Goal: Check status: Check status

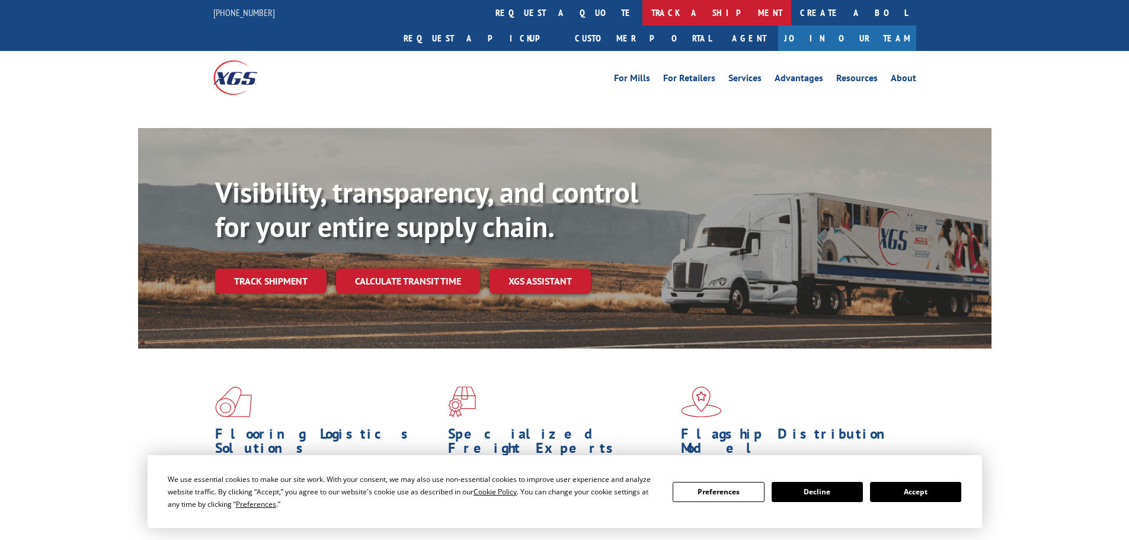
click at [643, 8] on link "track a shipment" at bounding box center [717, 12] width 149 height 25
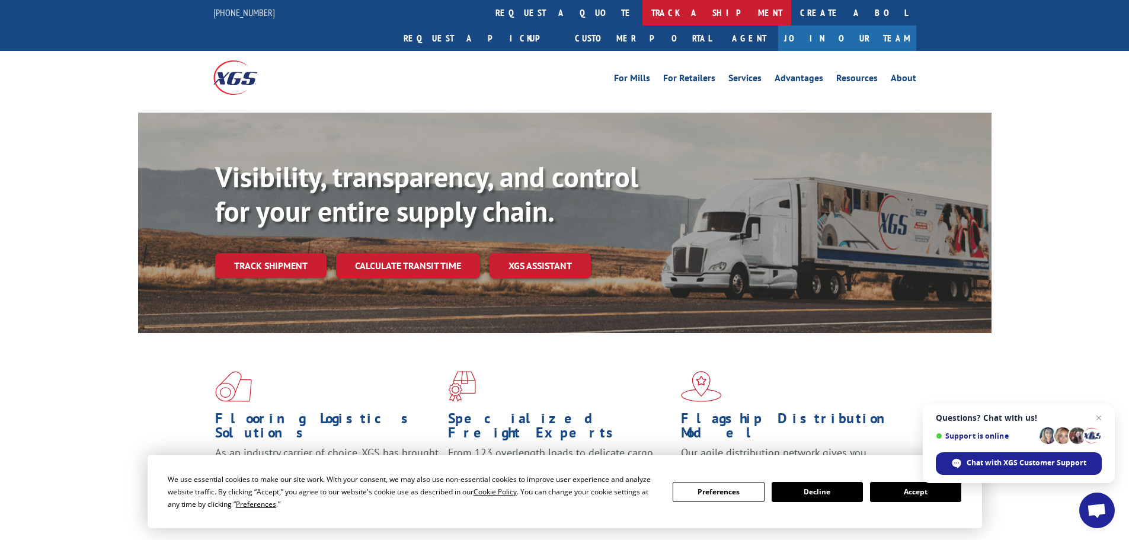
click at [643, 11] on link "track a shipment" at bounding box center [717, 12] width 149 height 25
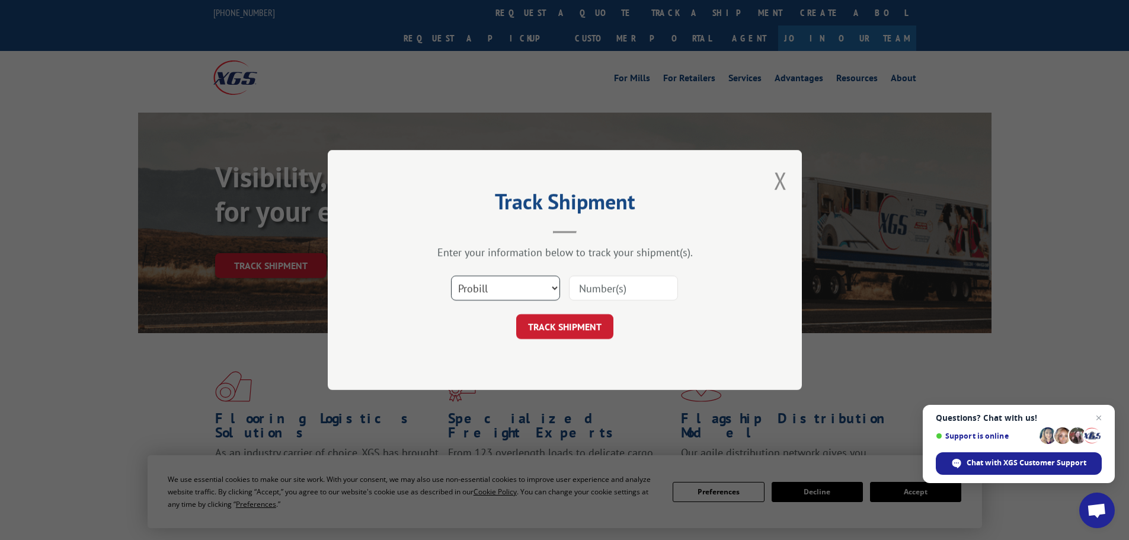
click at [481, 285] on select "Select category... Probill BOL PO" at bounding box center [505, 288] width 109 height 25
select select "po"
click at [451, 276] on select "Select category... Probill BOL PO" at bounding box center [505, 288] width 109 height 25
drag, startPoint x: 602, startPoint y: 290, endPoint x: 609, endPoint y: 286, distance: 8.0
click at [606, 288] on input at bounding box center [623, 288] width 109 height 25
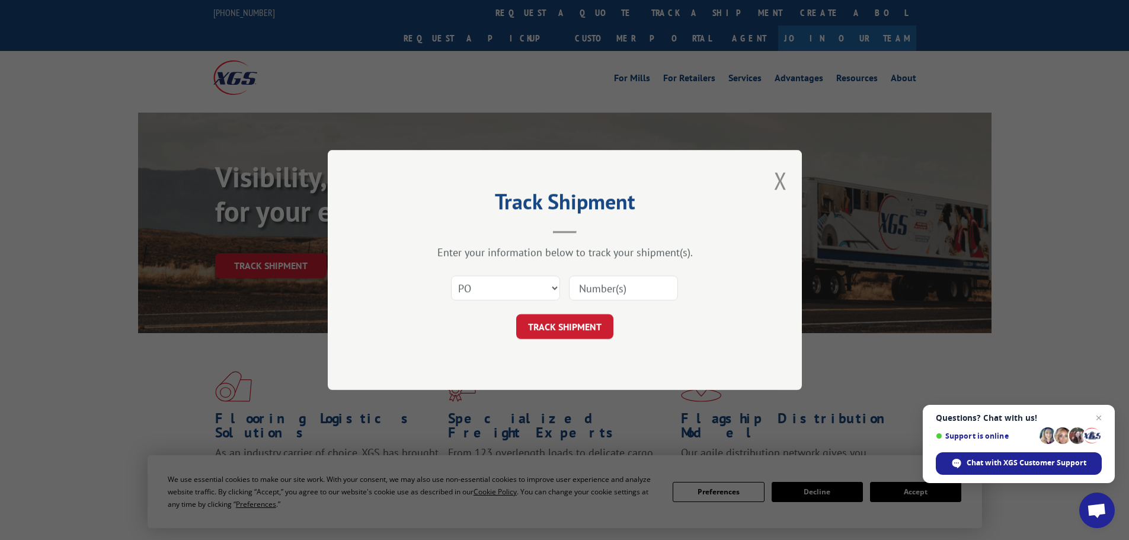
paste input "01514758"
type input "01514758"
click at [516, 314] on button "TRACK SHIPMENT" at bounding box center [564, 326] width 97 height 25
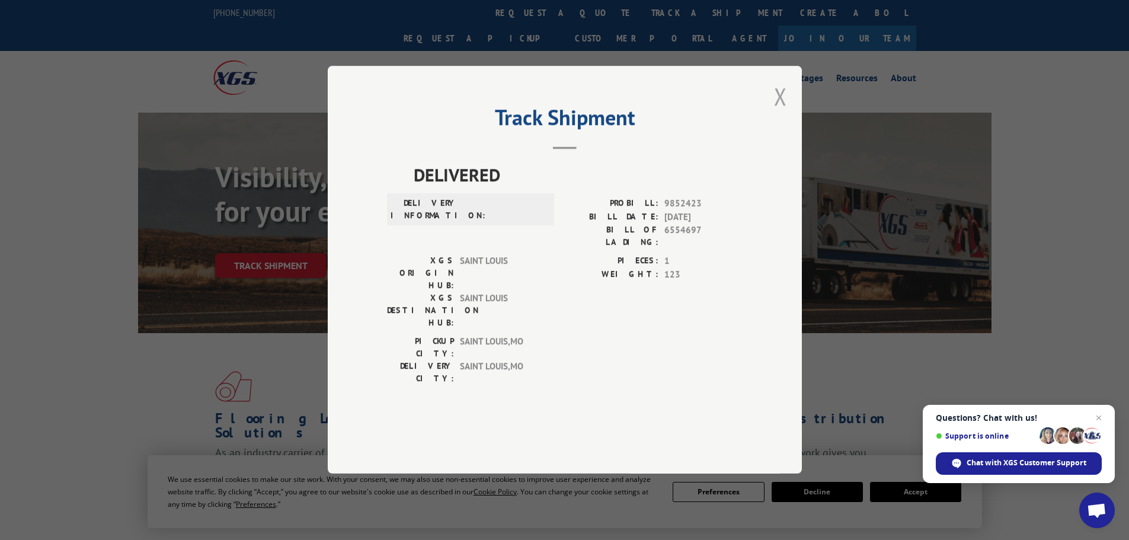
click at [783, 112] on button "Close modal" at bounding box center [780, 96] width 13 height 31
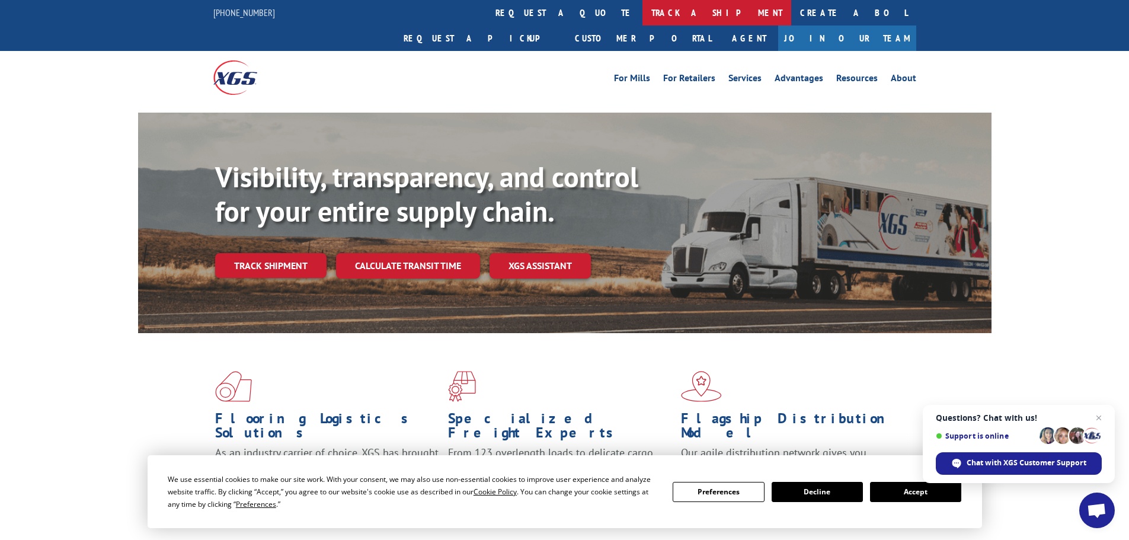
click at [643, 11] on link "track a shipment" at bounding box center [717, 12] width 149 height 25
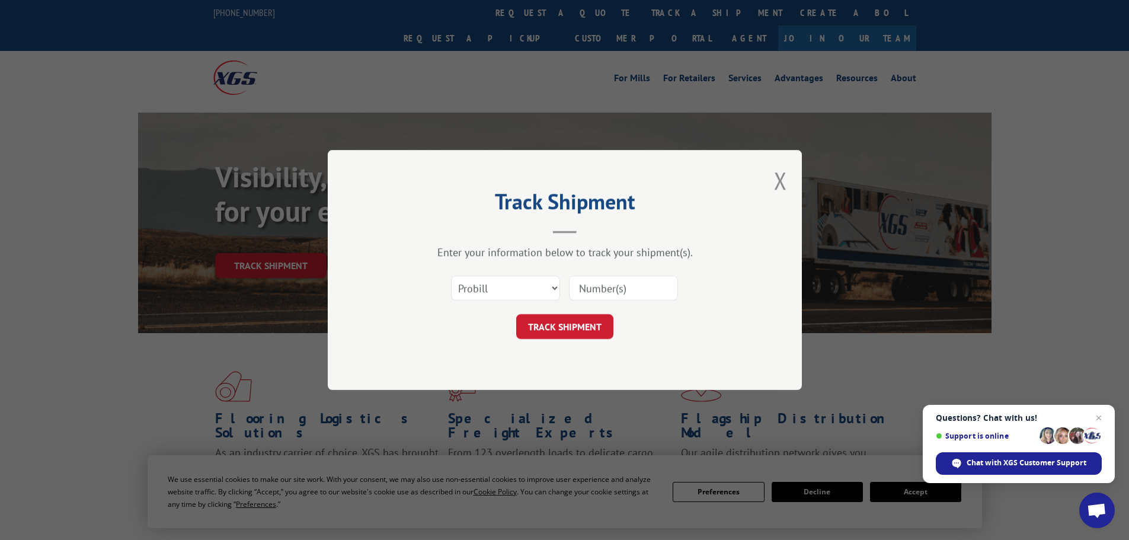
click at [602, 296] on input at bounding box center [623, 288] width 109 height 25
paste input "17521629"
type input "17521629"
click at [516, 314] on button "TRACK SHIPMENT" at bounding box center [564, 326] width 97 height 25
